Goal: Information Seeking & Learning: Learn about a topic

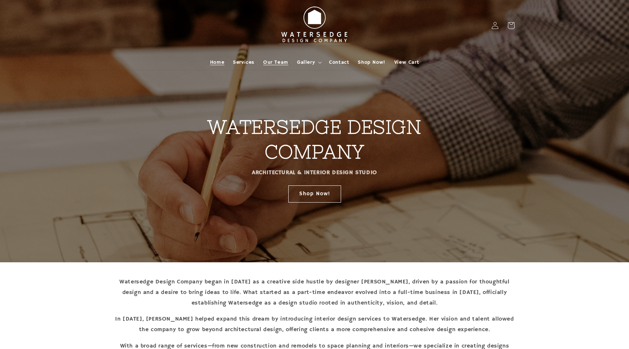
click at [277, 62] on span "Our Team" at bounding box center [275, 62] width 25 height 7
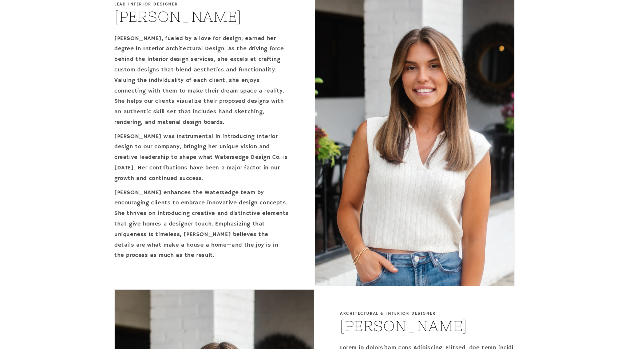
scroll to position [605, 0]
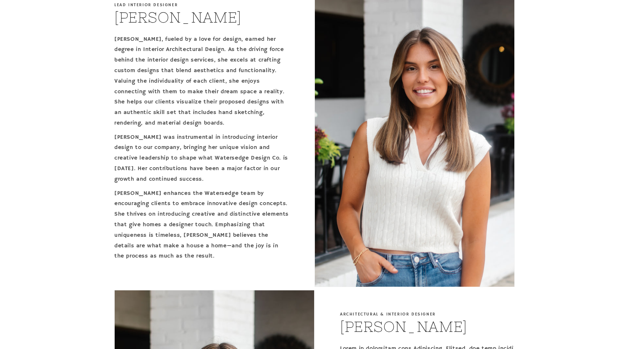
click at [237, 115] on p "[PERSON_NAME], fueled by a love for design, earned her degree in Interior Archi…" at bounding box center [201, 81] width 175 height 94
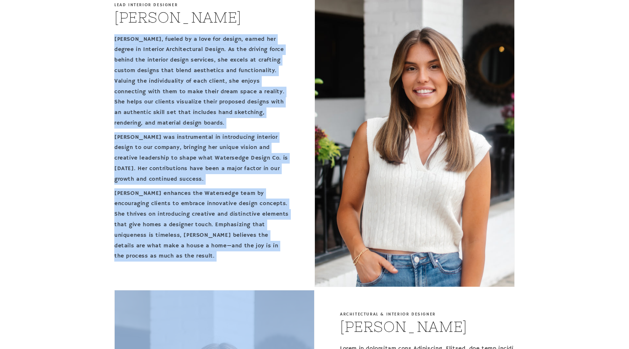
drag, startPoint x: 237, startPoint y: 115, endPoint x: 254, endPoint y: 224, distance: 110.6
click at [254, 224] on div "[PERSON_NAME], fueled by a love for design, earned her degree in Interior Archi…" at bounding box center [201, 147] width 175 height 227
click at [254, 224] on p "[PERSON_NAME] enhances the Watersedge team by encouraging clients to embrace in…" at bounding box center [201, 225] width 175 height 74
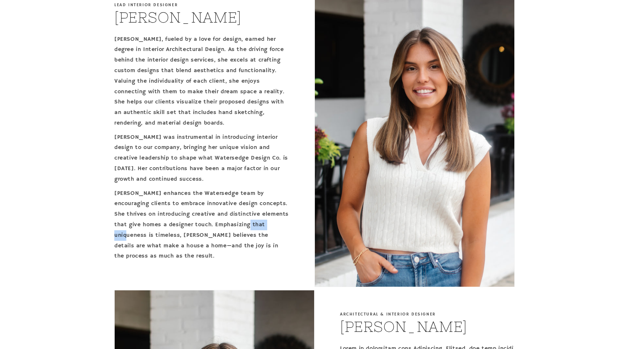
click at [254, 224] on p "[PERSON_NAME] enhances the Watersedge team by encouraging clients to embrace in…" at bounding box center [201, 225] width 175 height 74
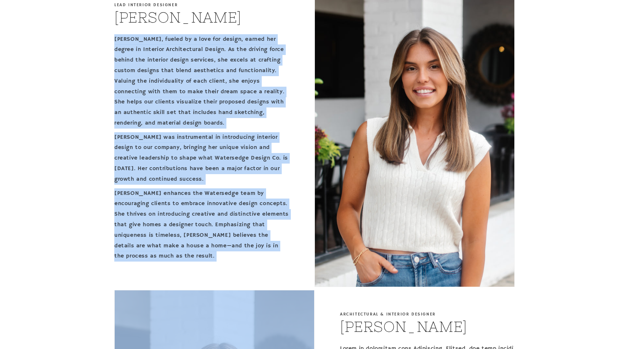
drag, startPoint x: 254, startPoint y: 224, endPoint x: 180, endPoint y: 84, distance: 158.4
click at [180, 84] on div "[PERSON_NAME], fueled by a love for design, earned her degree in Interior Archi…" at bounding box center [201, 147] width 175 height 227
click at [180, 84] on p "[PERSON_NAME], fueled by a love for design, earned her degree in Interior Archi…" at bounding box center [201, 81] width 175 height 94
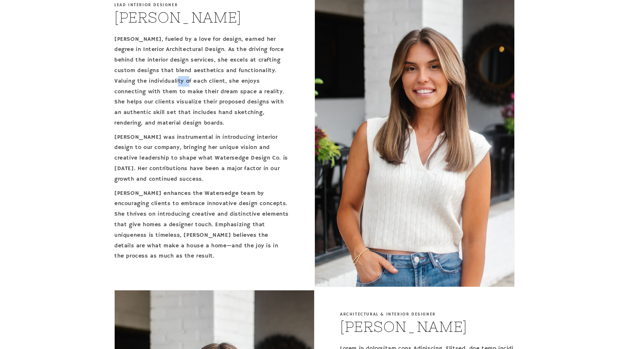
click at [180, 84] on p "[PERSON_NAME], fueled by a love for design, earned her degree in Interior Archi…" at bounding box center [201, 81] width 175 height 94
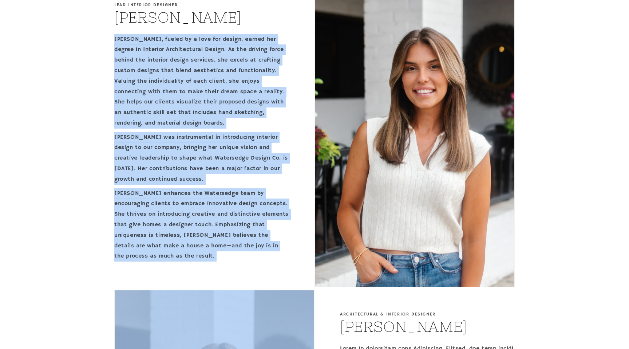
drag, startPoint x: 180, startPoint y: 84, endPoint x: 266, endPoint y: 210, distance: 152.3
click at [266, 210] on div "[PERSON_NAME], fueled by a love for design, earned her degree in Interior Archi…" at bounding box center [201, 147] width 175 height 227
click at [266, 210] on p "[PERSON_NAME] enhances the Watersedge team by encouraging clients to embrace in…" at bounding box center [201, 225] width 175 height 74
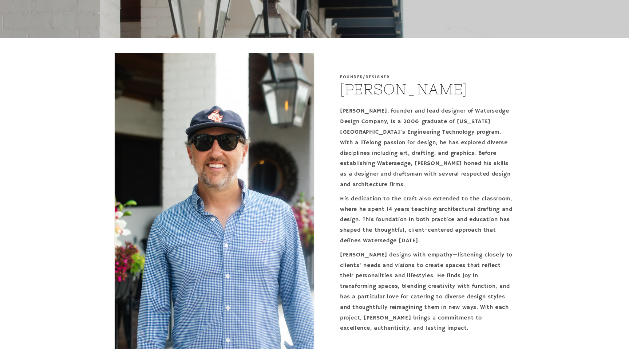
scroll to position [0, 0]
